Goal: Find contact information: Find contact information

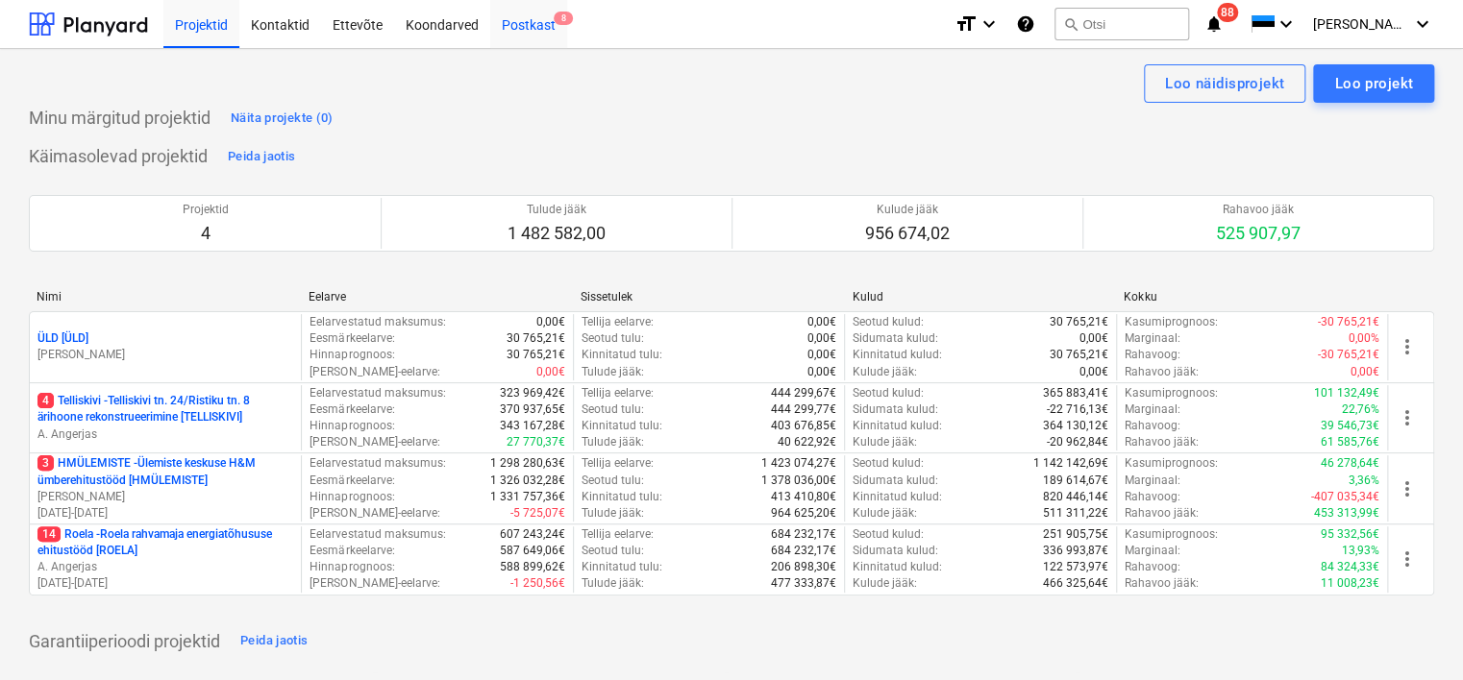
click at [538, 26] on div "Postkast 8" at bounding box center [528, 23] width 77 height 49
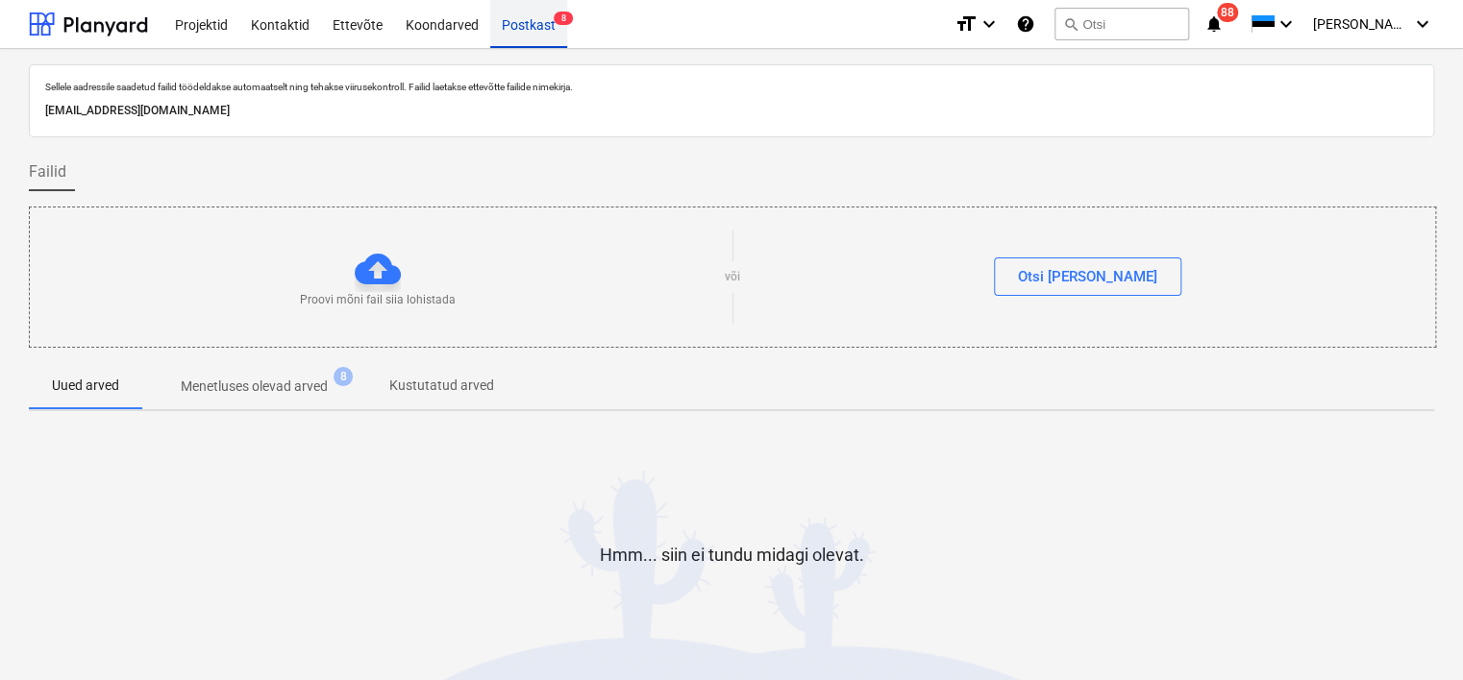
click at [538, 26] on div "Postkast 8" at bounding box center [528, 23] width 77 height 49
click at [284, 102] on p "[EMAIL_ADDRESS][DOMAIN_NAME]" at bounding box center [731, 111] width 1372 height 20
copy p "[EMAIL_ADDRESS][DOMAIN_NAME]"
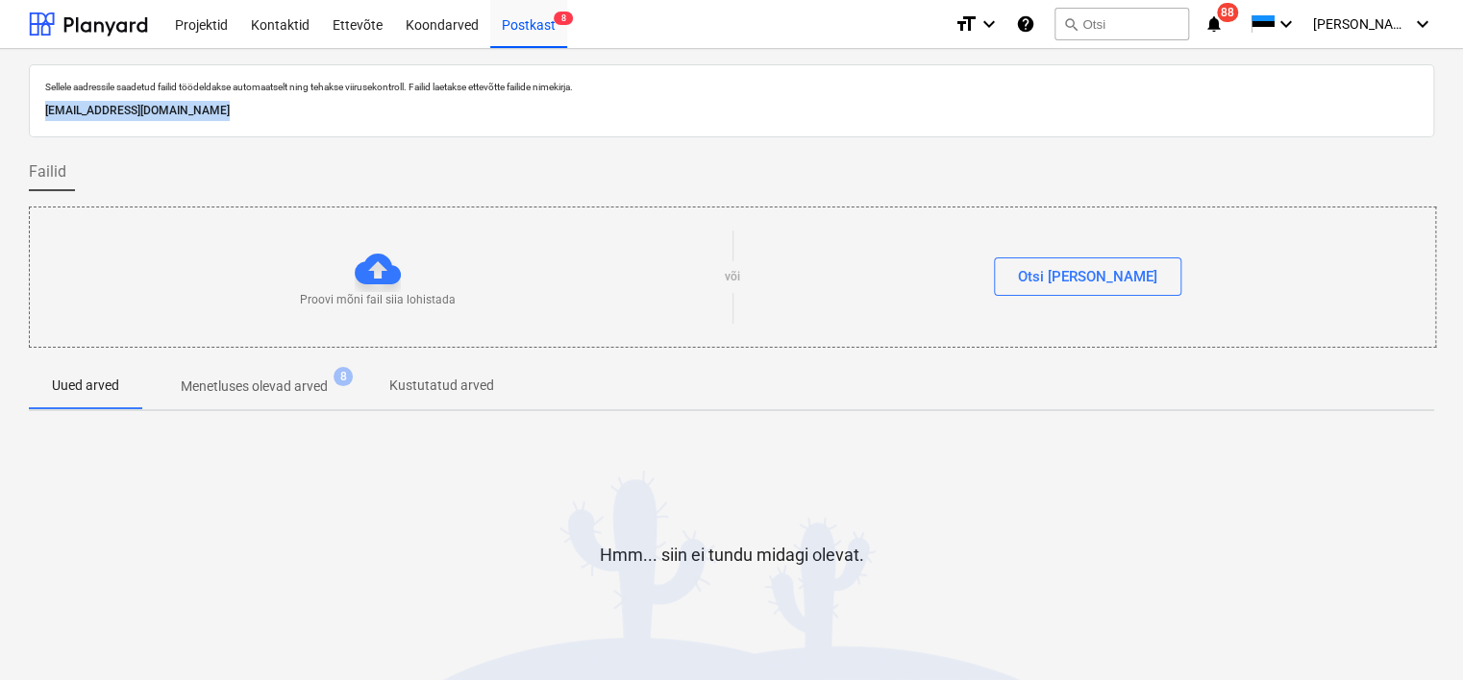
copy p "[EMAIL_ADDRESS][DOMAIN_NAME]"
click at [442, 27] on div "Koondarved" at bounding box center [442, 23] width 96 height 49
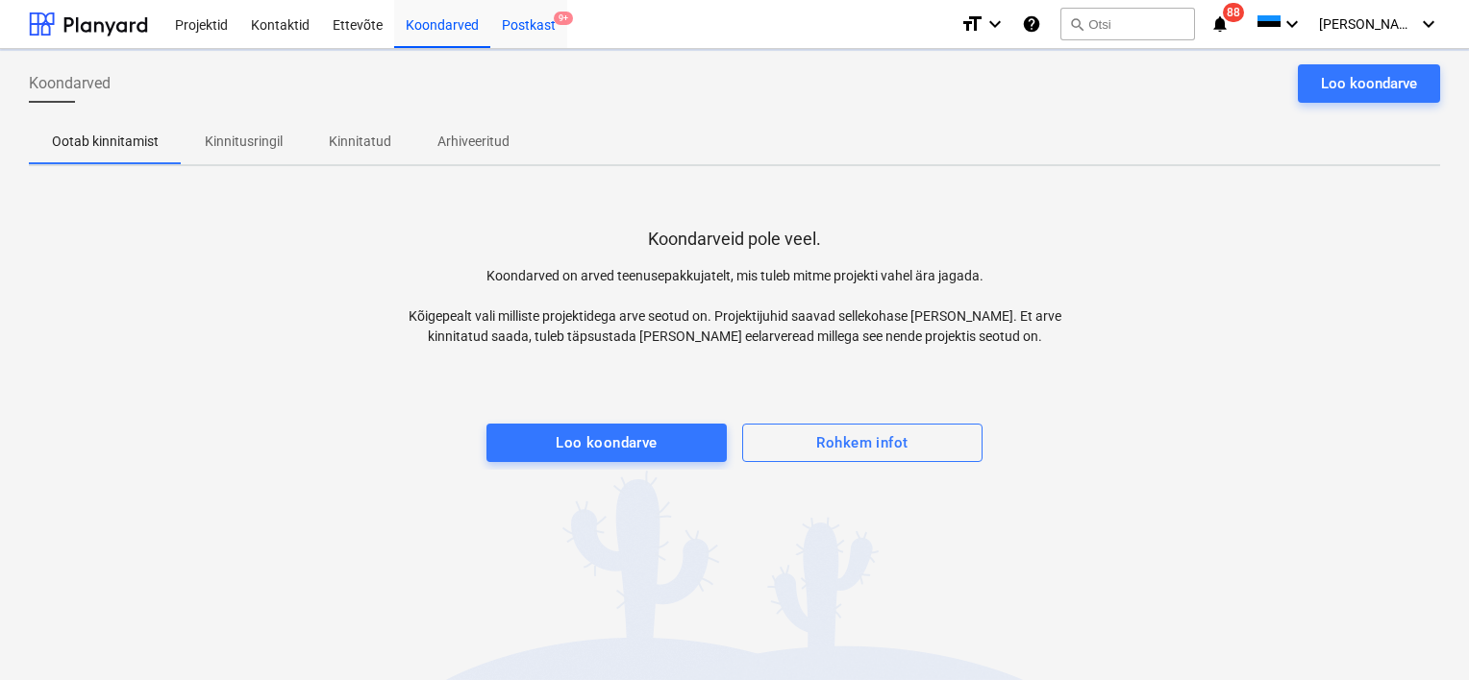
click at [527, 24] on div "Postkast 9+" at bounding box center [528, 23] width 77 height 49
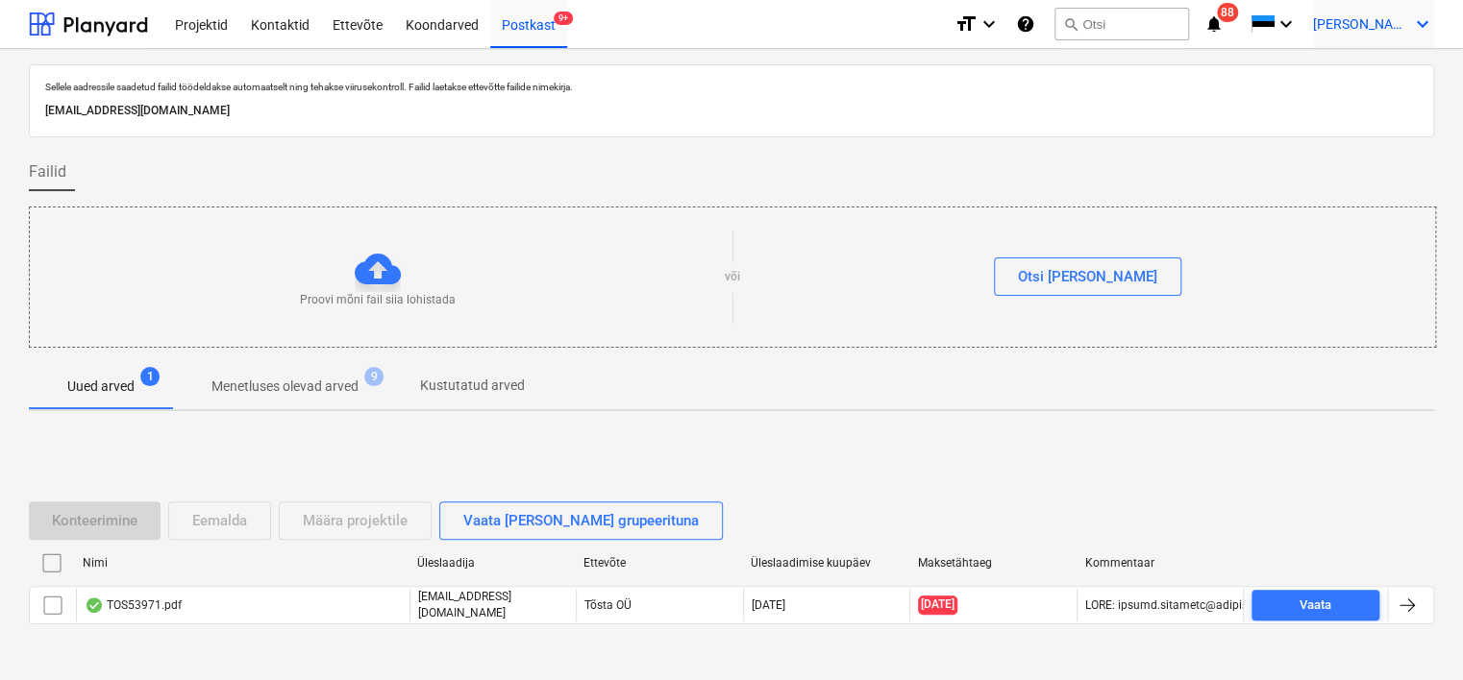
click at [1399, 25] on span "[PERSON_NAME]" at bounding box center [1361, 23] width 96 height 15
click at [1370, 110] on div "Logi välja" at bounding box center [1376, 105] width 115 height 31
